Goal: Task Accomplishment & Management: Use online tool/utility

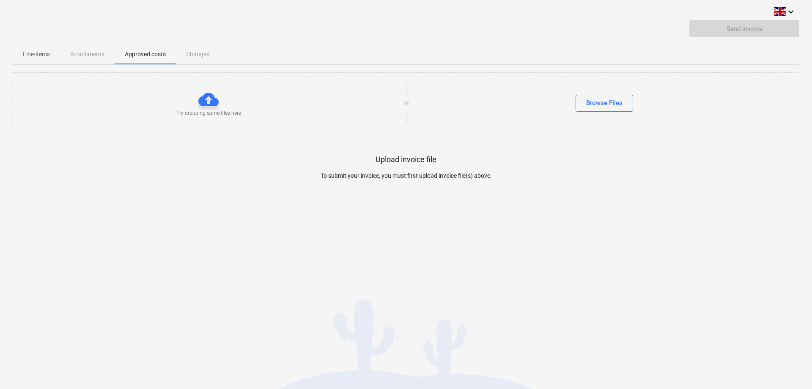
click at [30, 56] on p "Line-items" at bounding box center [36, 54] width 27 height 9
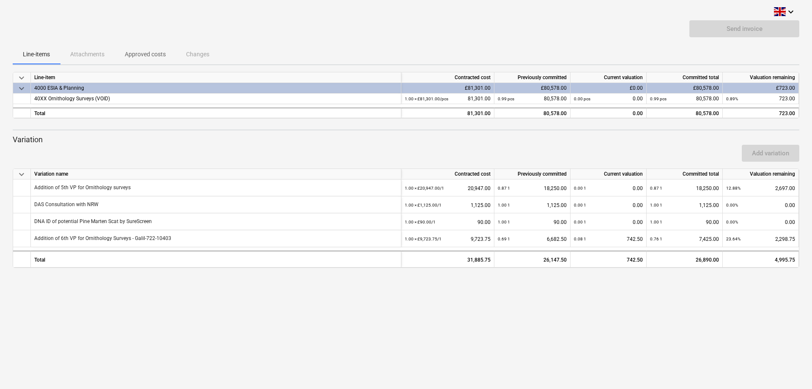
click at [352, 297] on div "keyboard_arrow_down Send invoice Line-items Attachments Approved costs Changes …" at bounding box center [406, 194] width 812 height 389
click at [140, 52] on p "Approved costs" at bounding box center [145, 54] width 41 height 9
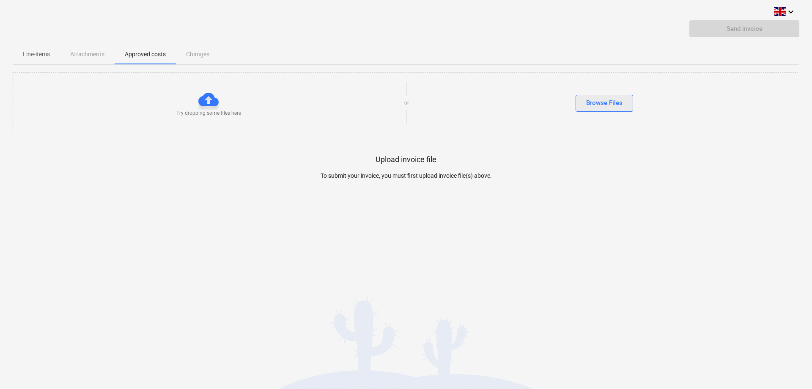
click at [613, 103] on div "Browse Files" at bounding box center [604, 102] width 36 height 11
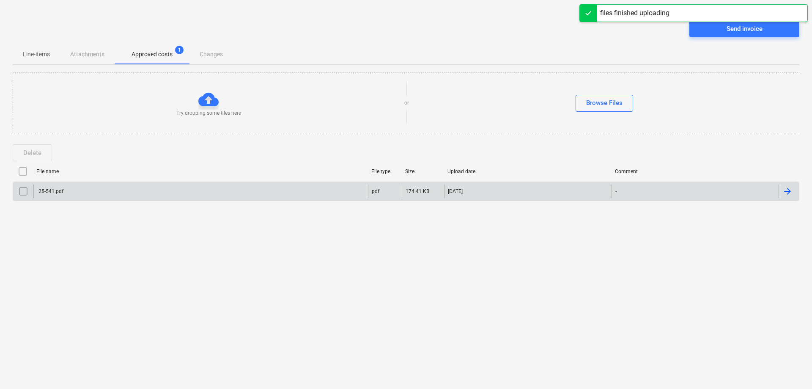
click at [54, 189] on div "25-541.pdf" at bounding box center [50, 191] width 26 height 6
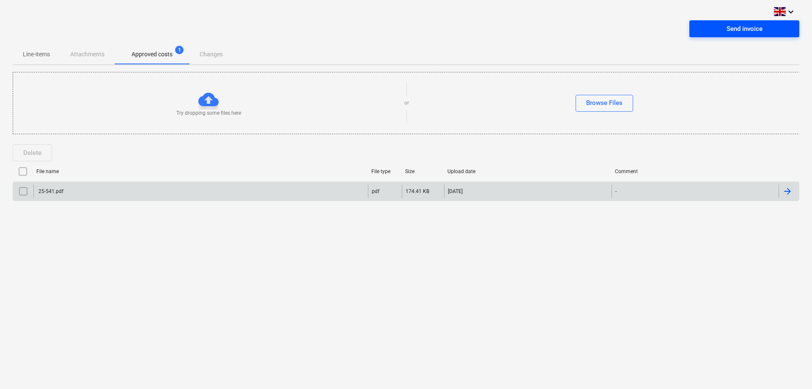
click at [649, 29] on span "Send invoice" at bounding box center [745, 28] width 90 height 11
